Goal: Task Accomplishment & Management: Complete application form

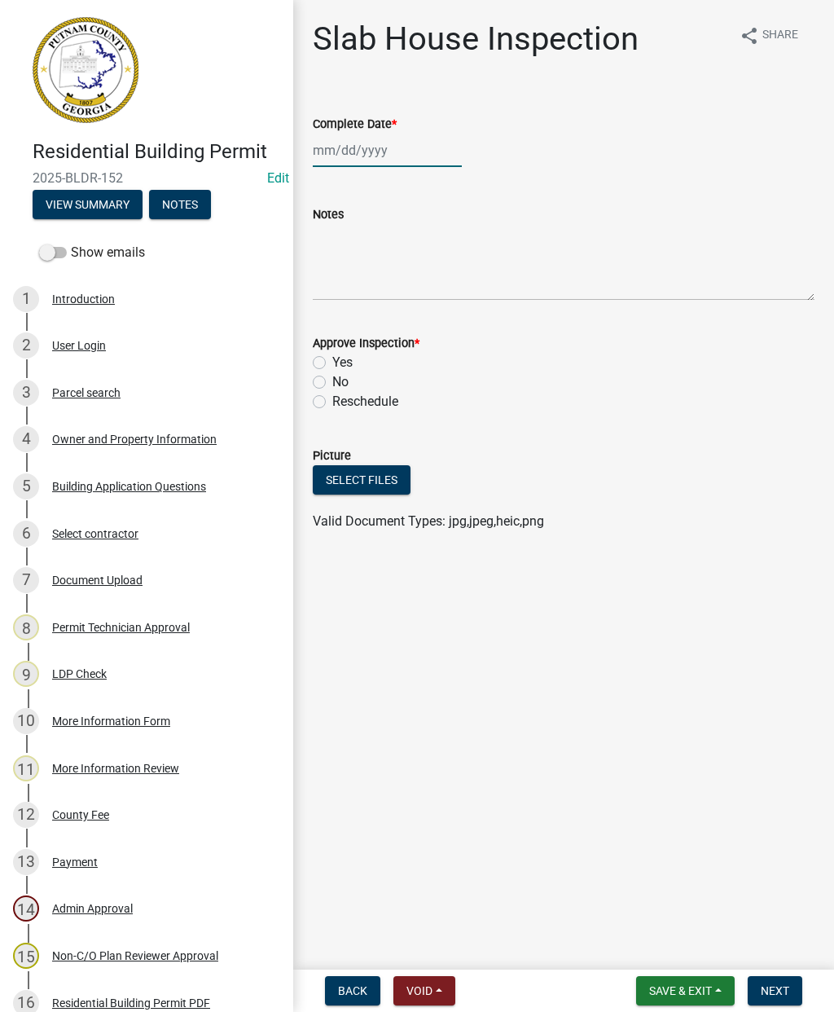
click at [359, 154] on div at bounding box center [387, 150] width 149 height 33
select select "9"
select select "2025"
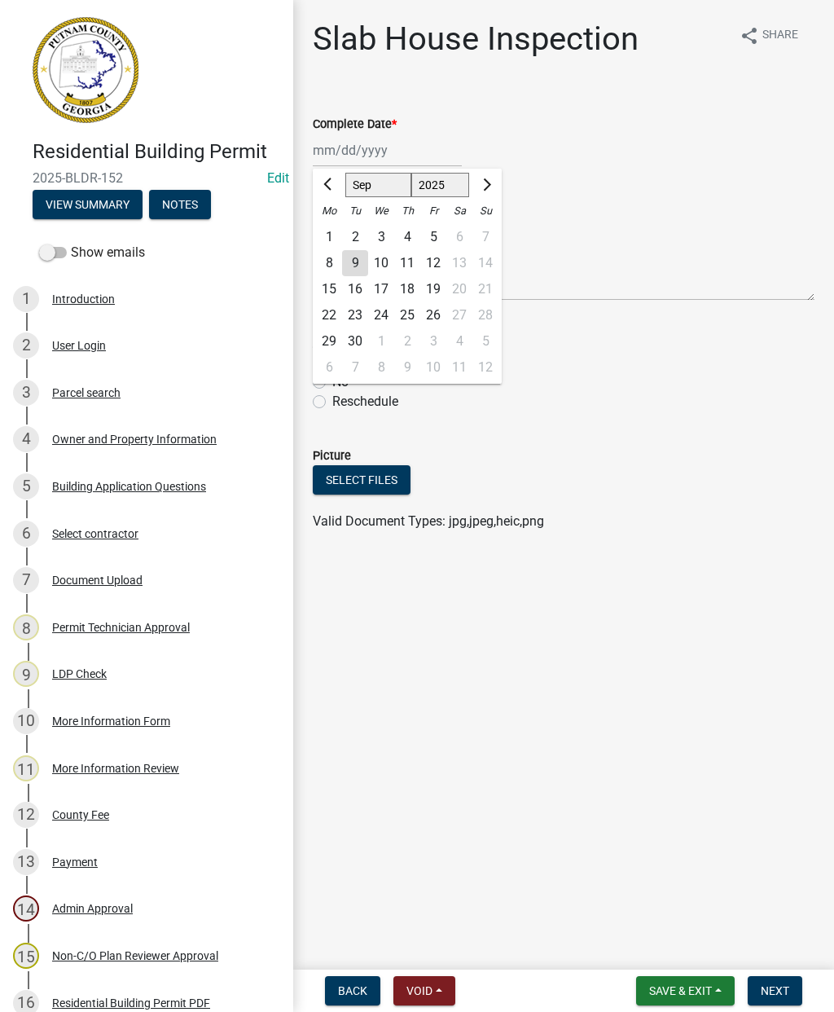
click at [359, 250] on div "9" at bounding box center [355, 263] width 26 height 26
type input "[DATE]"
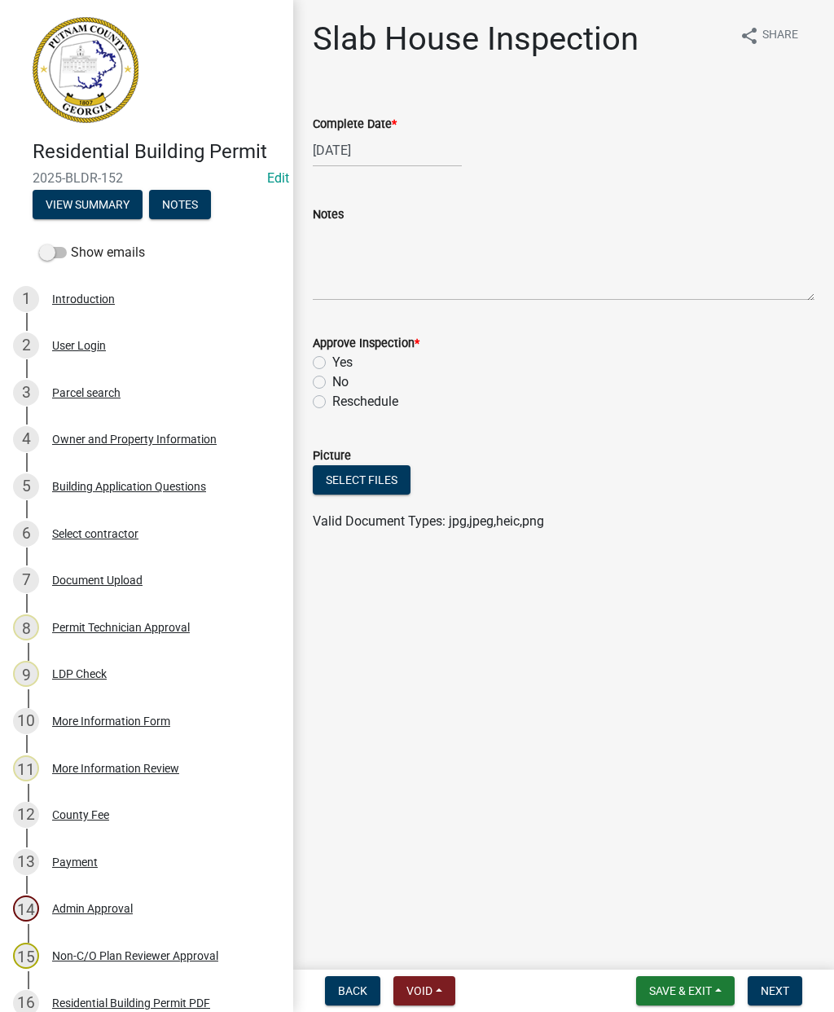
click at [332, 366] on label "Yes" at bounding box center [342, 363] width 20 height 20
click at [332, 363] on input "Yes" at bounding box center [337, 358] width 11 height 11
radio input "true"
click at [774, 979] on button "Next" at bounding box center [775, 990] width 55 height 29
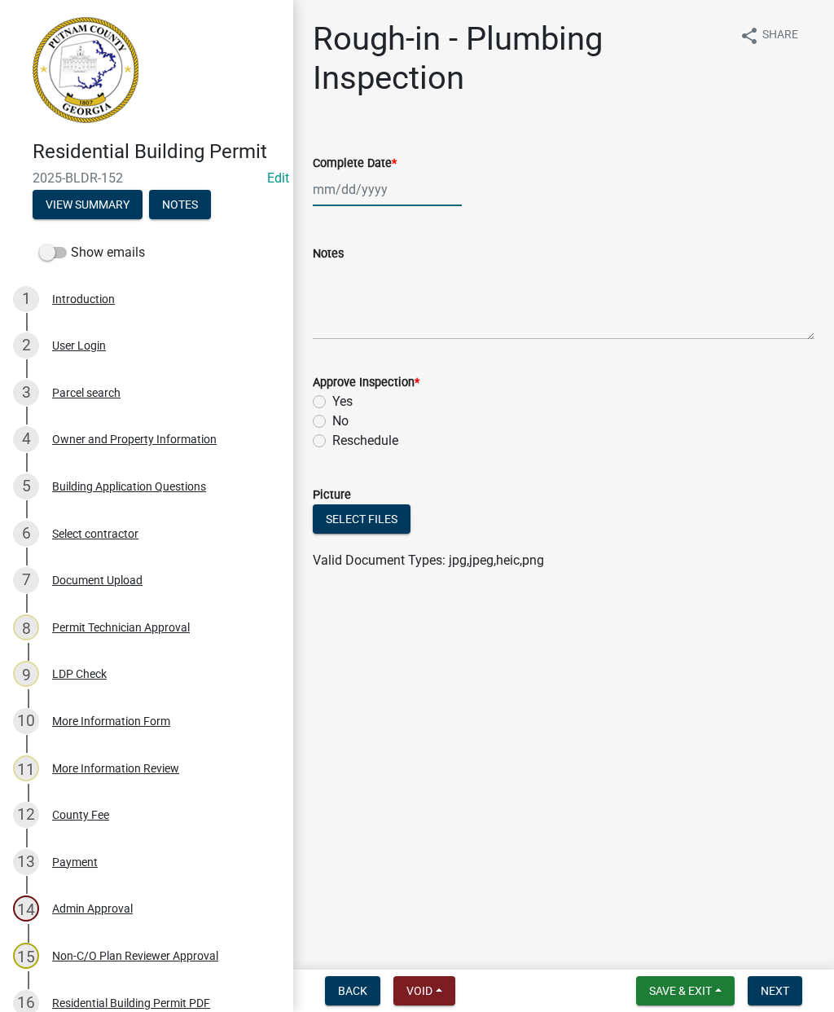
click at [364, 196] on div at bounding box center [387, 189] width 149 height 33
select select "9"
select select "2025"
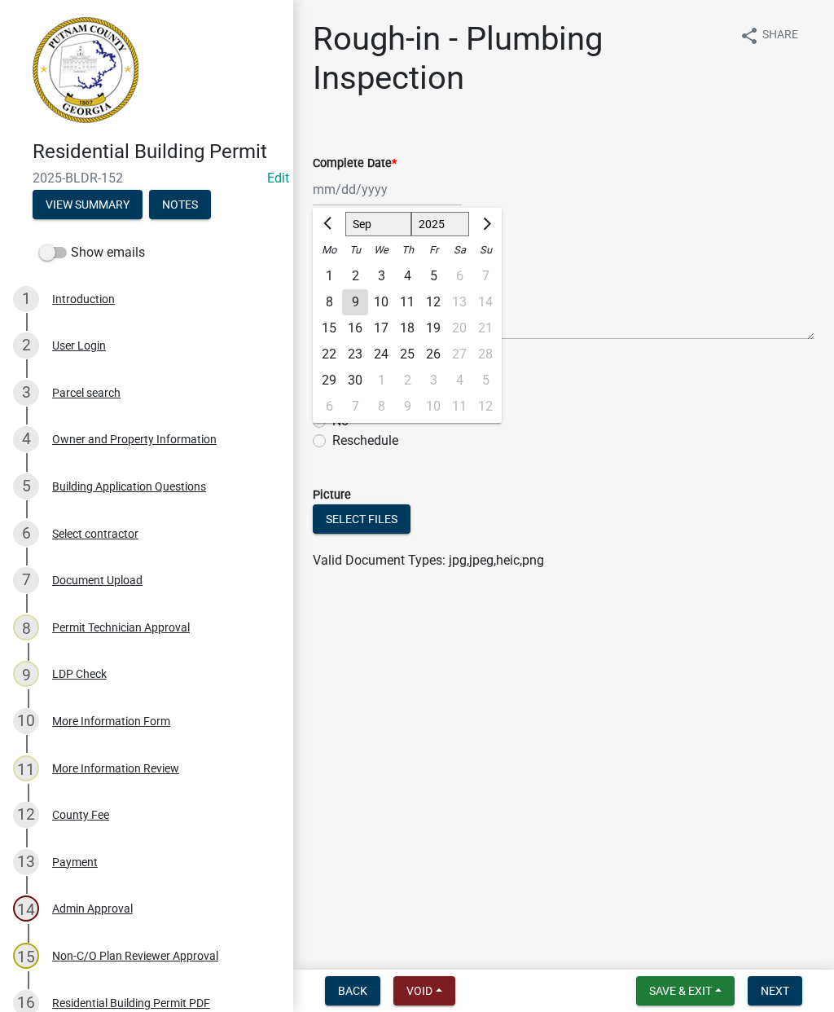
click at [361, 310] on div "9" at bounding box center [355, 302] width 26 height 26
type input "[DATE]"
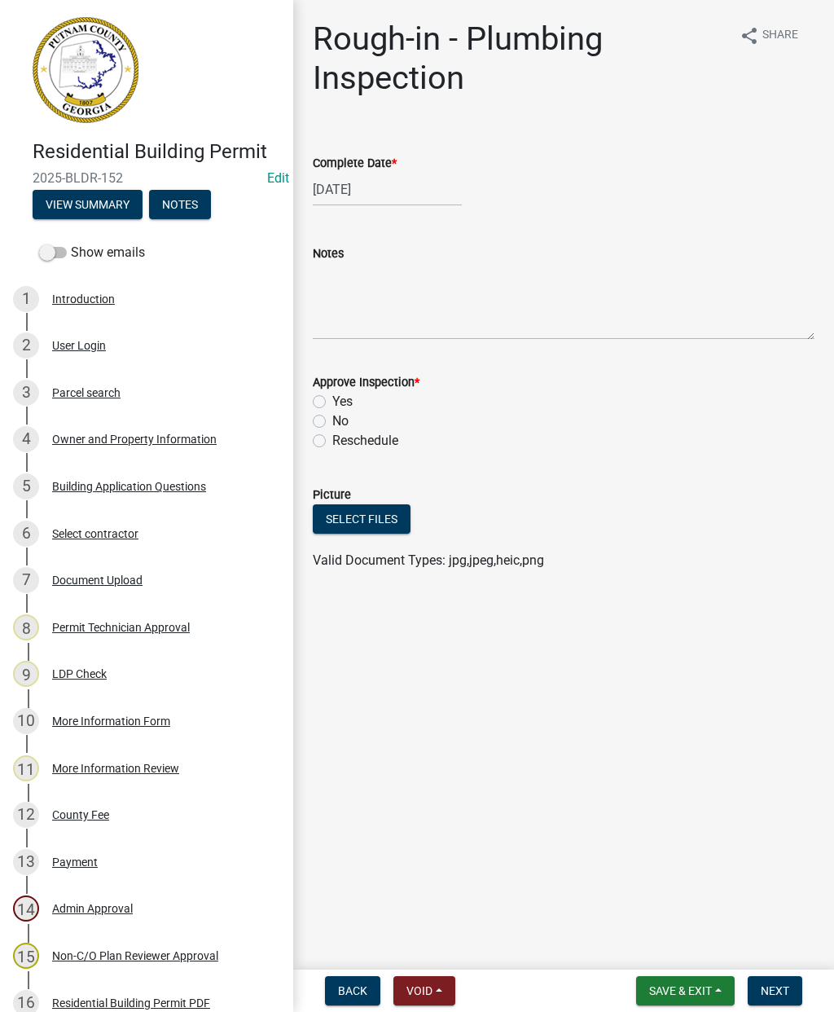
click at [326, 397] on div "Yes" at bounding box center [564, 402] width 502 height 20
click at [332, 403] on label "Yes" at bounding box center [342, 402] width 20 height 20
click at [332, 403] on input "Yes" at bounding box center [337, 397] width 11 height 11
radio input "true"
click at [775, 979] on button "Next" at bounding box center [775, 990] width 55 height 29
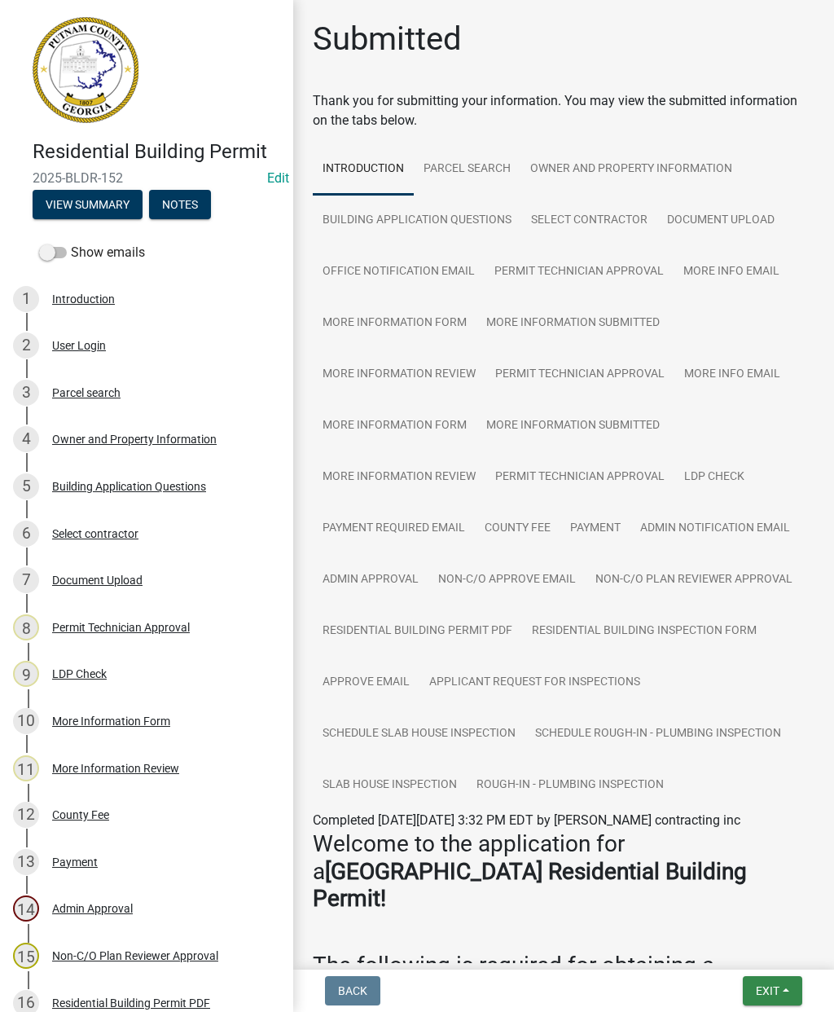
click at [777, 1002] on button "Exit" at bounding box center [772, 990] width 59 height 29
click at [714, 950] on button "Save & Exit" at bounding box center [738, 948] width 130 height 39
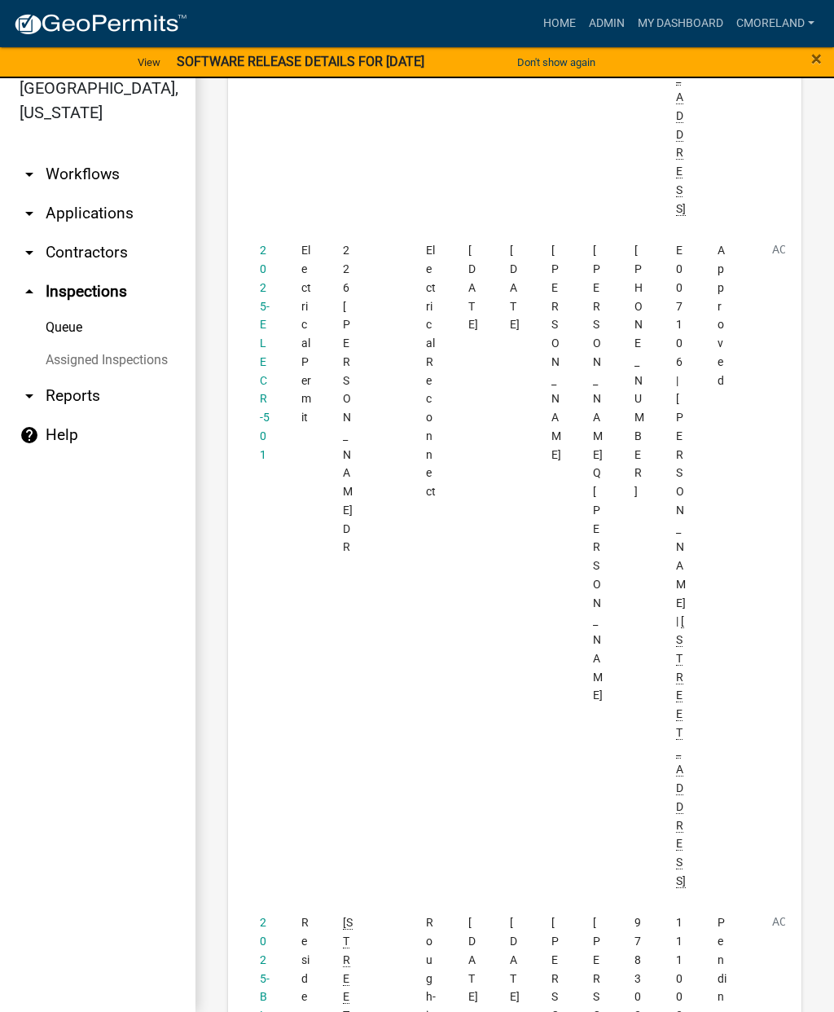
scroll to position [1538, 0]
click at [557, 26] on link "Home" at bounding box center [560, 23] width 46 height 31
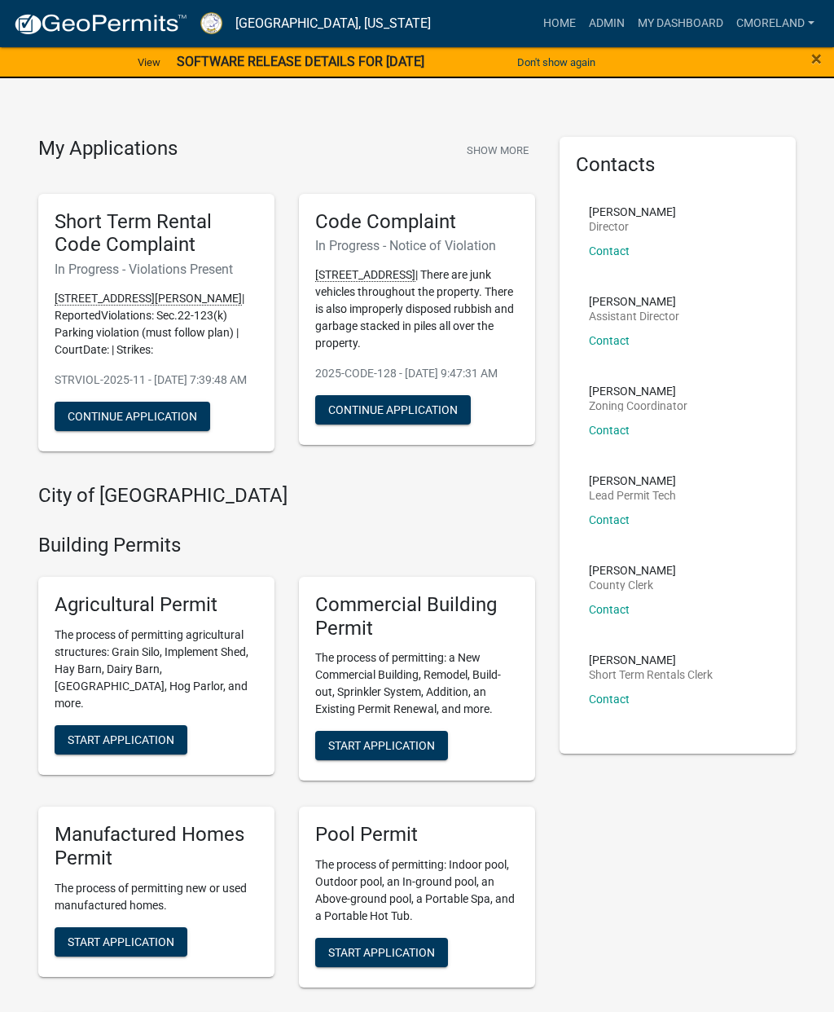
click at [601, 22] on link "Admin" at bounding box center [607, 23] width 49 height 31
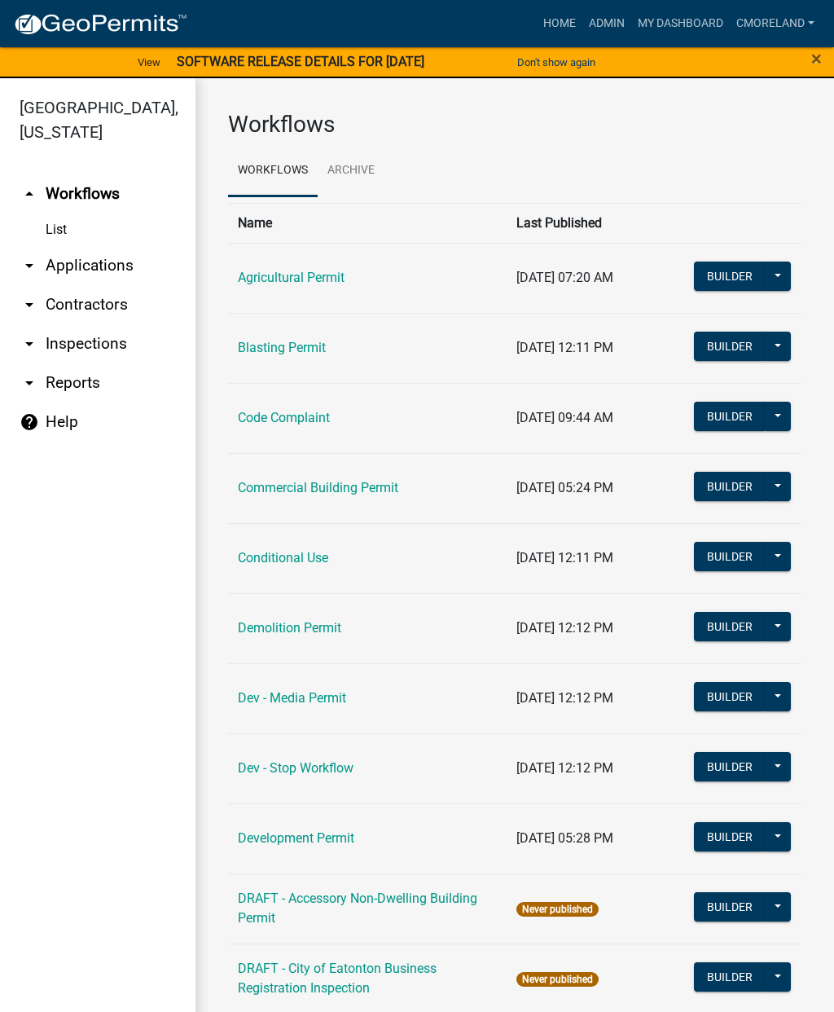
click at [289, 416] on link "Code Complaint" at bounding box center [284, 417] width 92 height 15
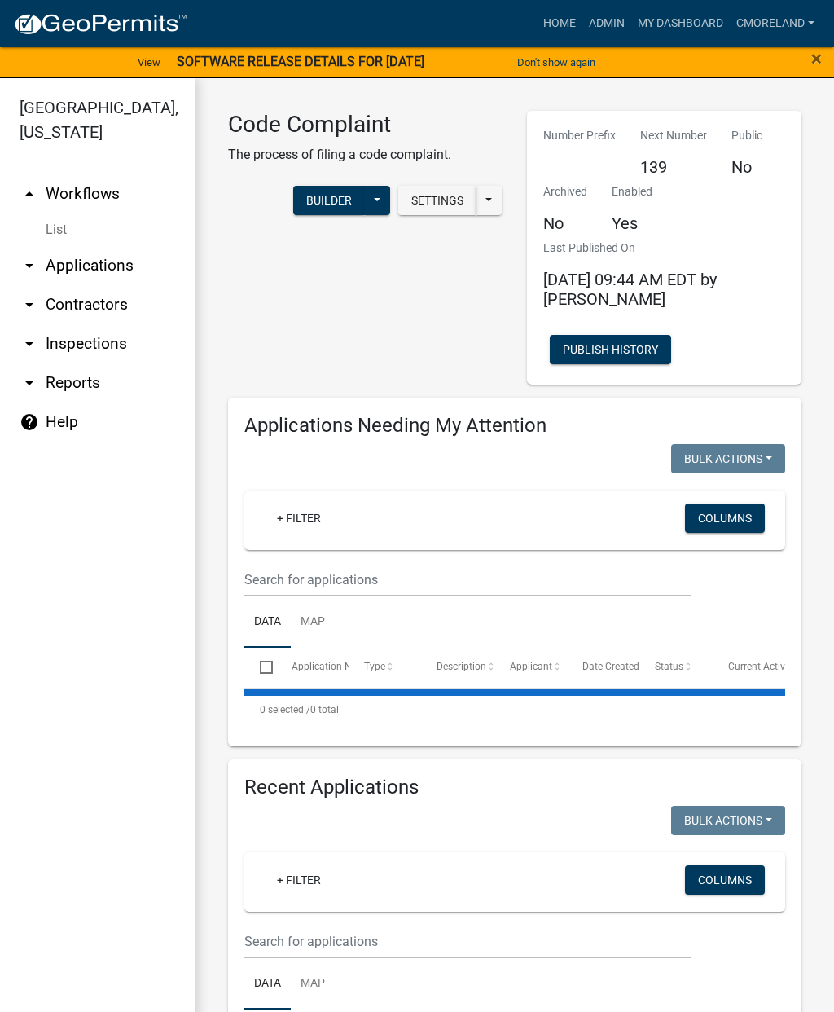
select select "2: 50"
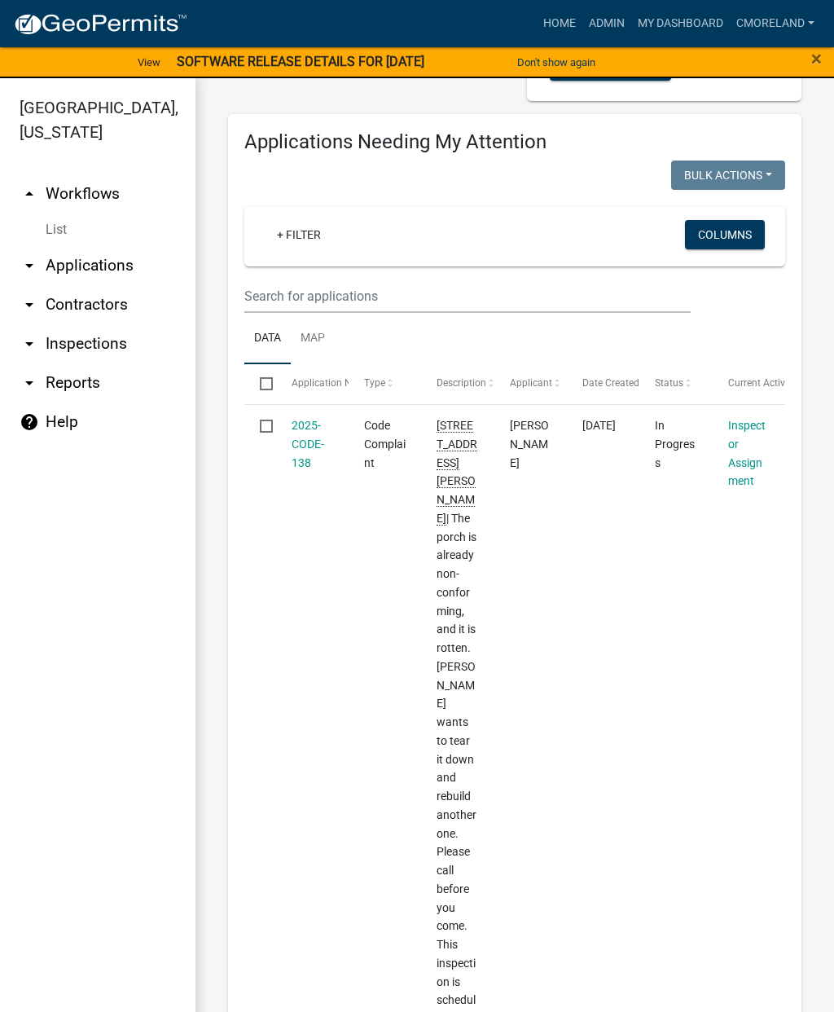
scroll to position [295, 0]
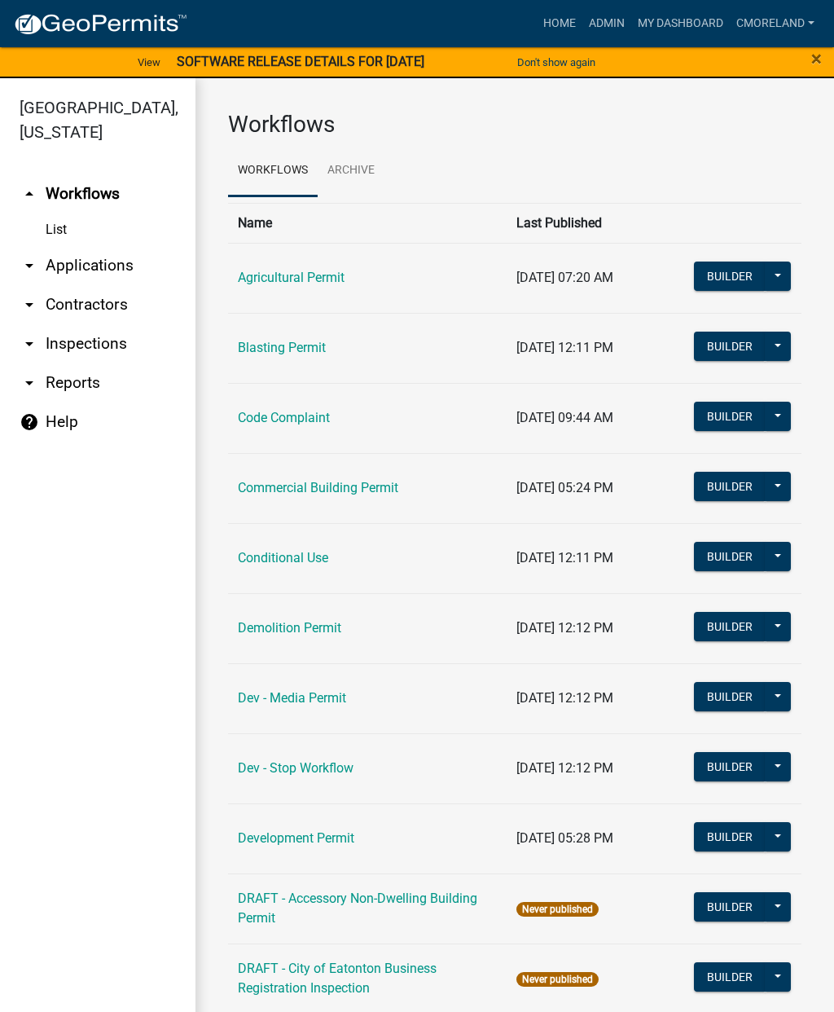
click at [112, 347] on link "arrow_drop_down Inspections" at bounding box center [98, 343] width 196 height 39
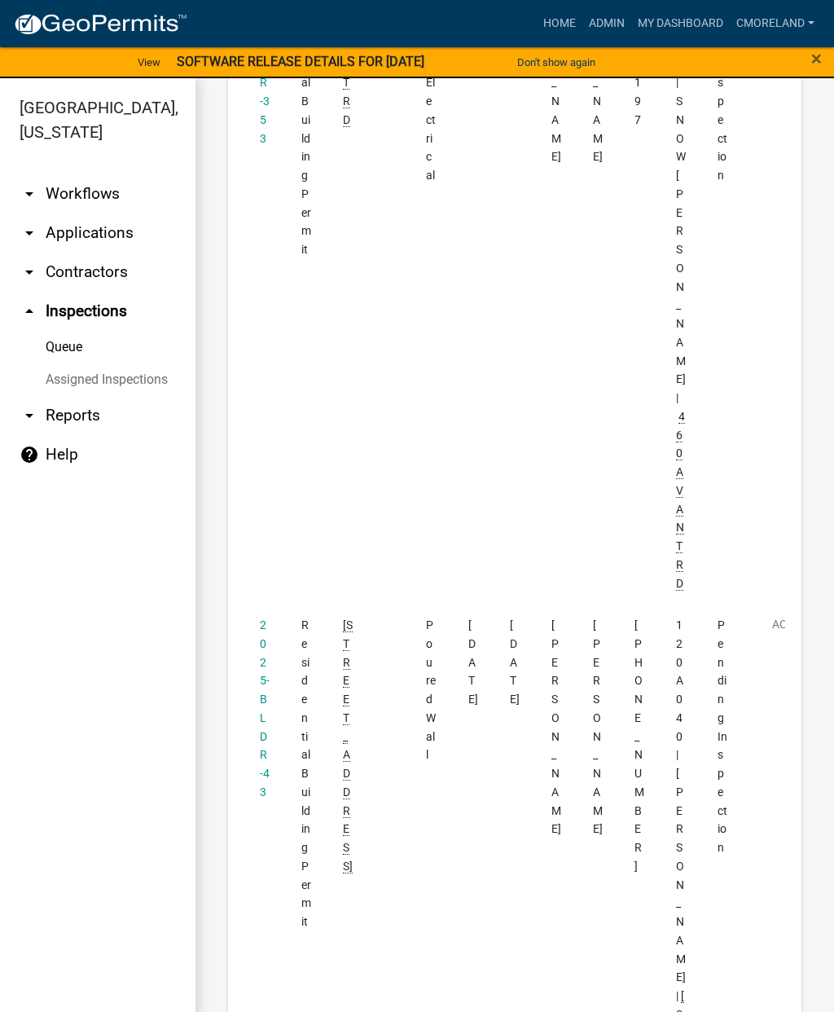
scroll to position [510, 0]
click at [267, 617] on link "2025-BLDR-43" at bounding box center [265, 707] width 10 height 180
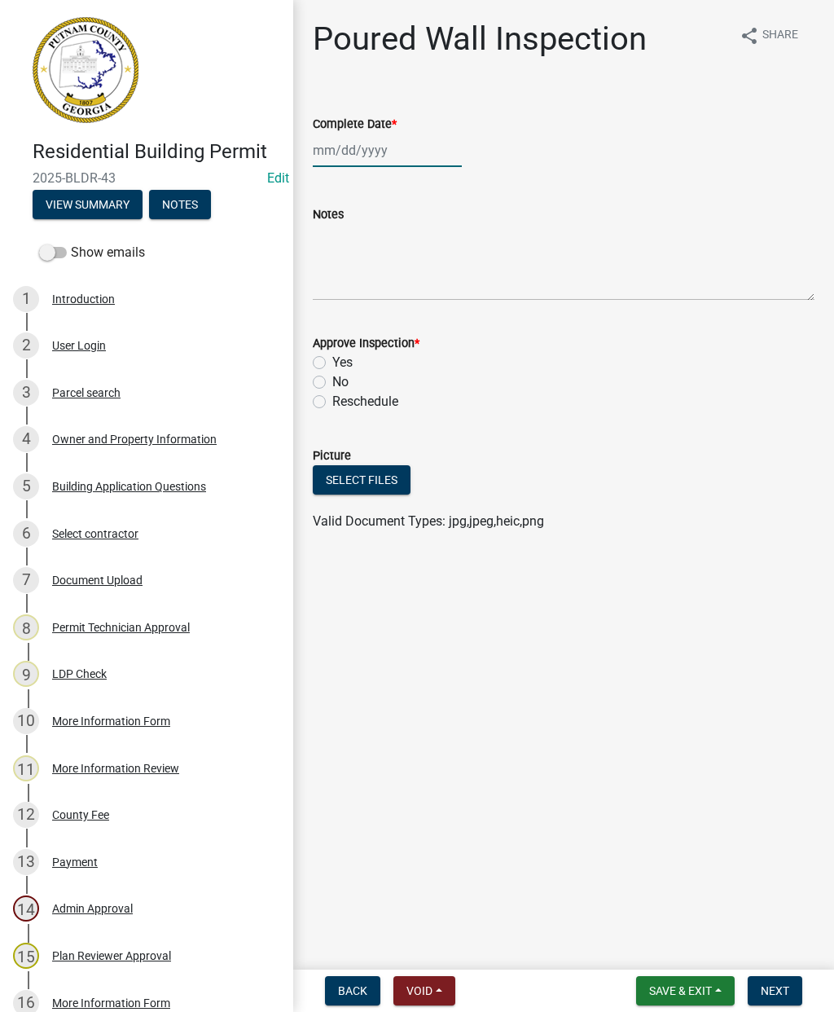
click at [337, 146] on div at bounding box center [387, 150] width 149 height 33
select select "9"
select select "2025"
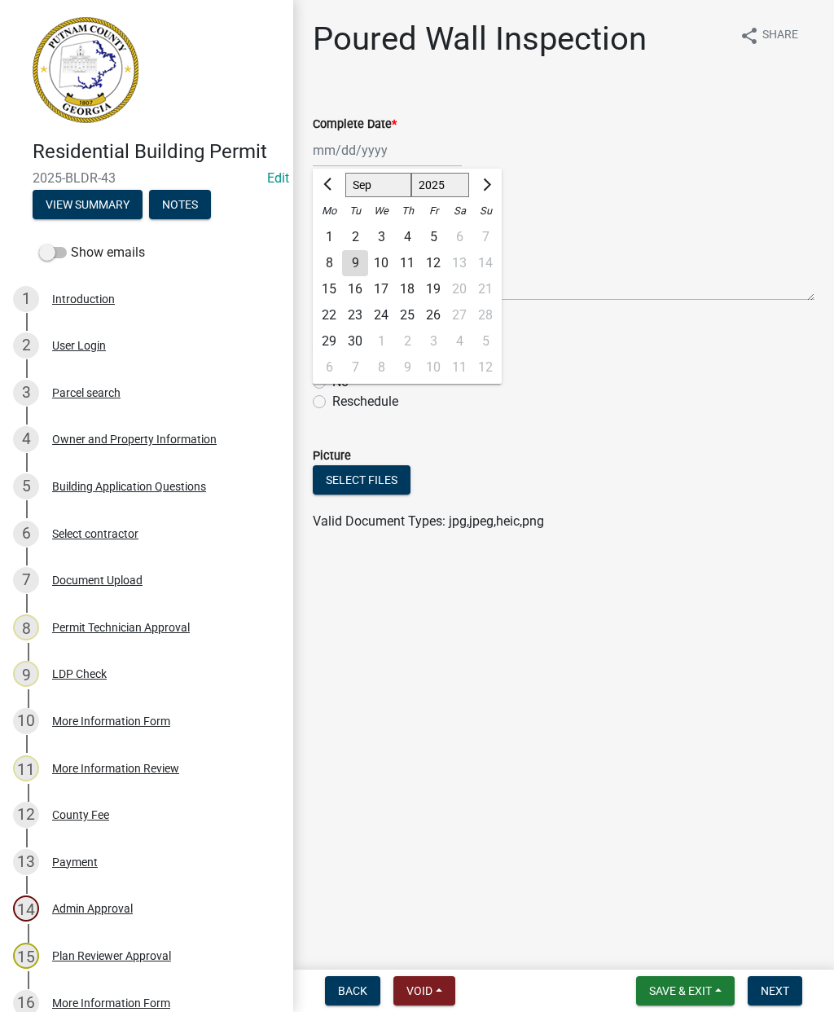
click at [361, 269] on div "9" at bounding box center [355, 263] width 26 height 26
type input "[DATE]"
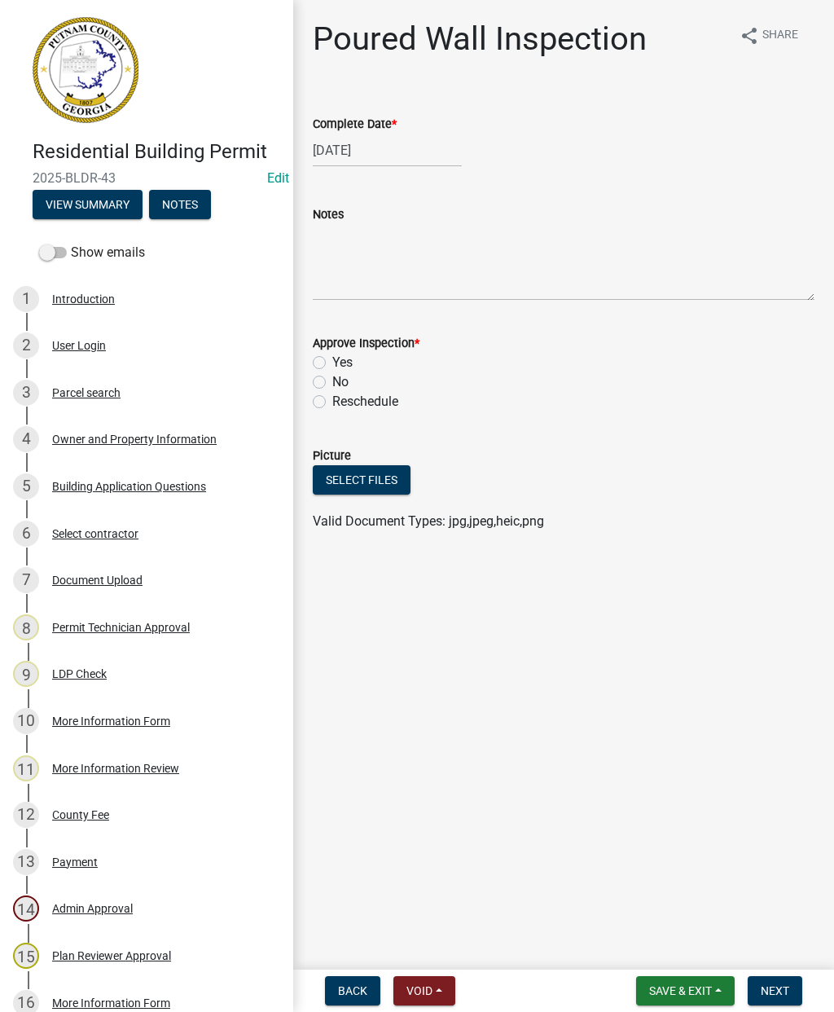
click at [332, 359] on label "Yes" at bounding box center [342, 363] width 20 height 20
click at [332, 359] on input "Yes" at bounding box center [337, 358] width 11 height 11
radio input "true"
click at [775, 988] on span "Next" at bounding box center [775, 990] width 29 height 13
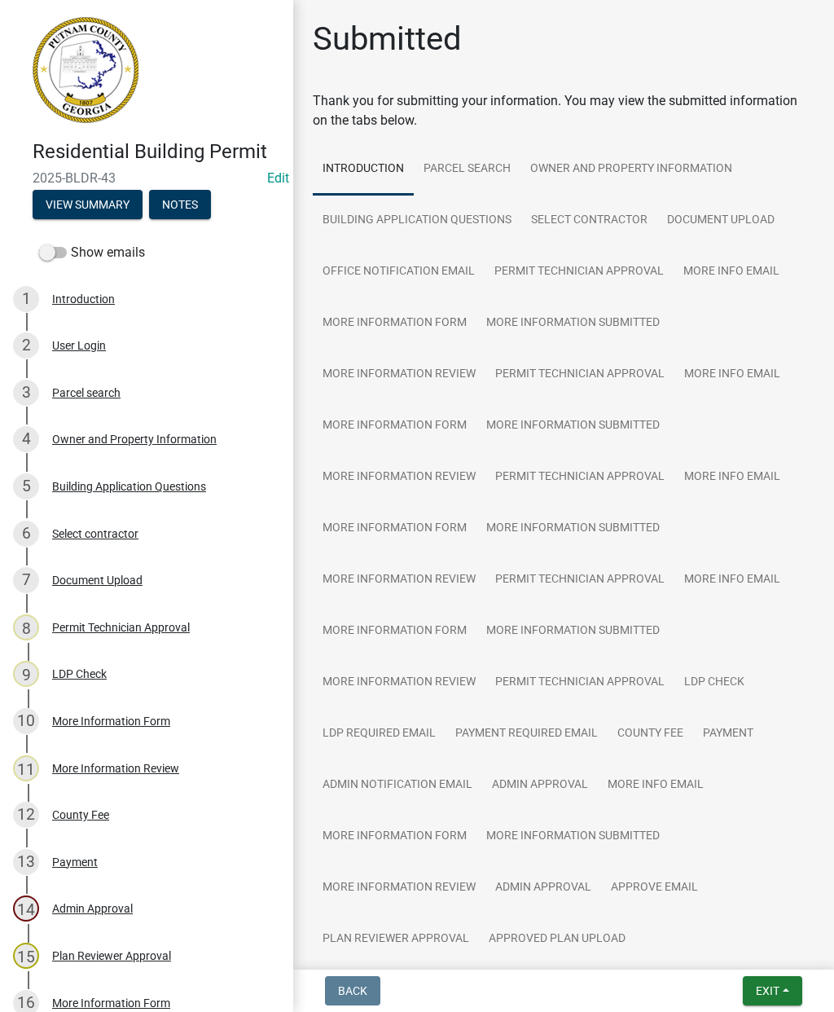
click at [777, 983] on button "Exit" at bounding box center [772, 990] width 59 height 29
click at [730, 934] on button "Save & Exit" at bounding box center [738, 948] width 130 height 39
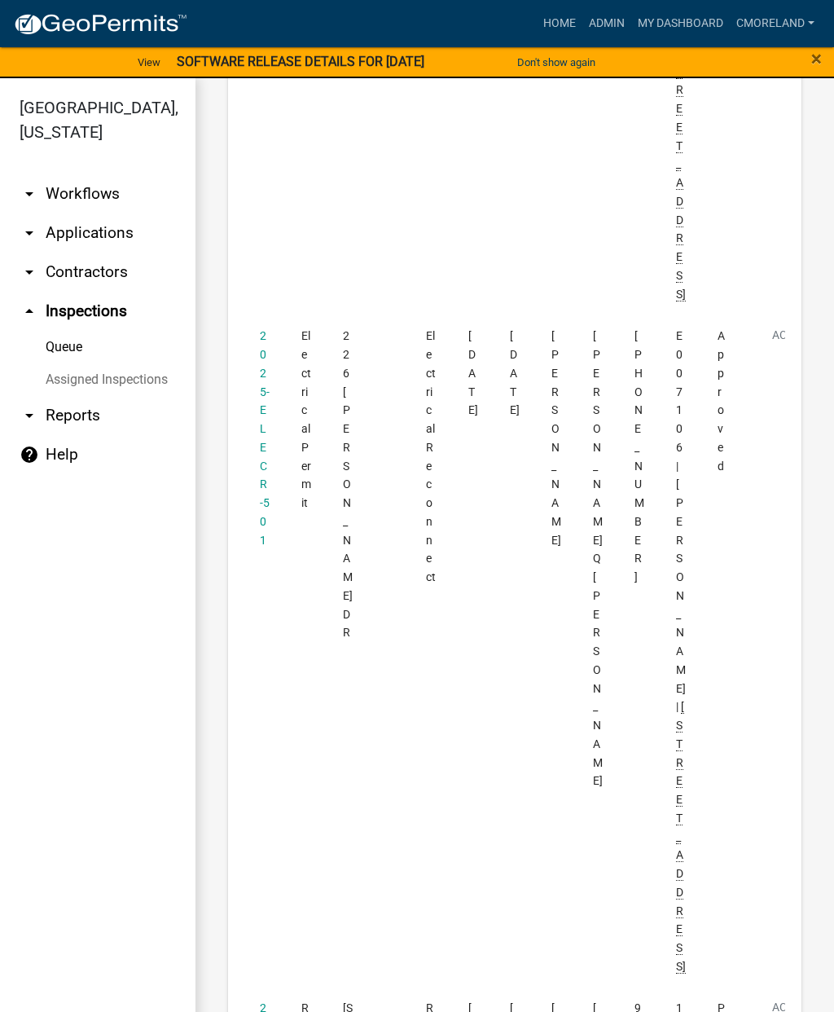
scroll to position [1473, 0]
